Goal: Task Accomplishment & Management: Complete application form

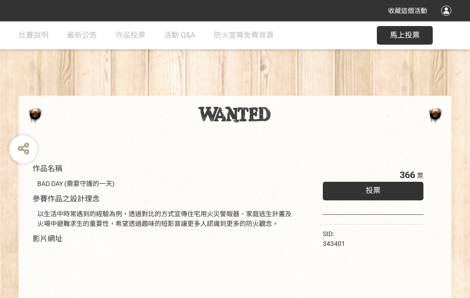
click at [447, 20] on div "收藏這個活動" at bounding box center [235, 10] width 470 height 21
click at [291, 92] on div "作品名稱 BAD DAY (需要守護的一天) 參賽作品之設計理念 以生活中時常遇到的經驗為例，透過對比的方式宣傳住宅用火災警報器、家庭逃生計畫及火場中避難求生…" at bounding box center [235, 217] width 470 height 392
click at [371, 189] on span "投票" at bounding box center [373, 190] width 15 height 9
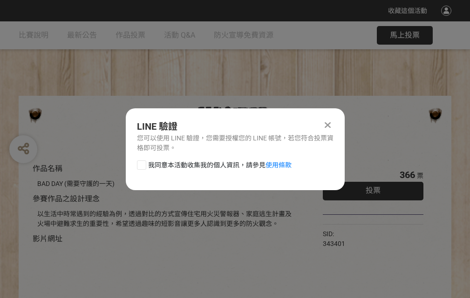
click at [141, 163] on div at bounding box center [141, 165] width 9 height 9
checkbox input "true"
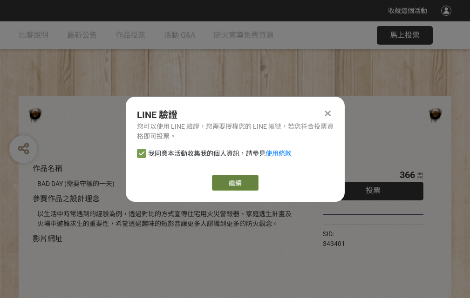
click at [234, 183] on link "繼續" at bounding box center [235, 183] width 47 height 16
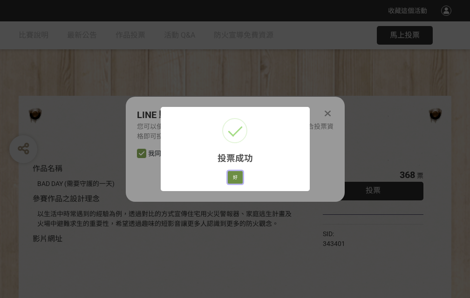
click at [232, 176] on button "好" at bounding box center [235, 177] width 15 height 13
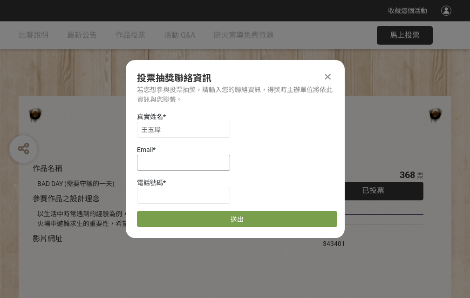
click at [186, 162] on input at bounding box center [183, 163] width 93 height 16
type input "[EMAIL_ADDRESS][DOMAIN_NAME]"
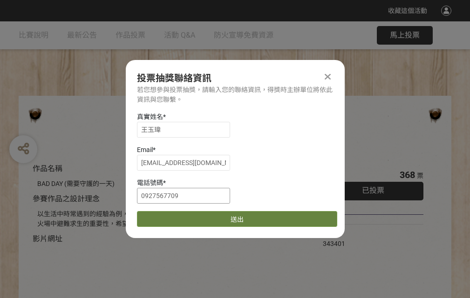
type input "0927567709"
click at [163, 216] on button "送出" at bounding box center [237, 219] width 200 height 16
